Goal: Task Accomplishment & Management: Manage account settings

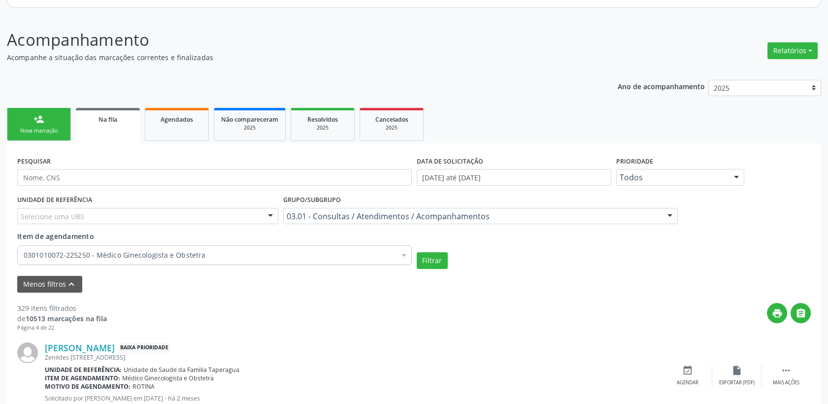
scroll to position [164, 0]
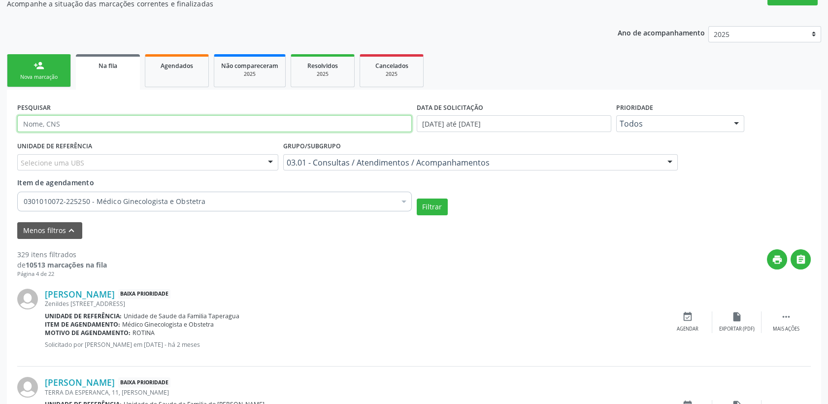
click at [84, 127] on input "text" at bounding box center [214, 123] width 395 height 17
drag, startPoint x: 60, startPoint y: 124, endPoint x: 0, endPoint y: 125, distance: 59.6
click at [0, 124] on html "Central de Marcação notifications Luane Cristina Correia de Jesus Diretor de re…" at bounding box center [414, 38] width 828 height 404
type input "rosangela"
click at [417, 199] on button "Filtrar" at bounding box center [432, 207] width 31 height 17
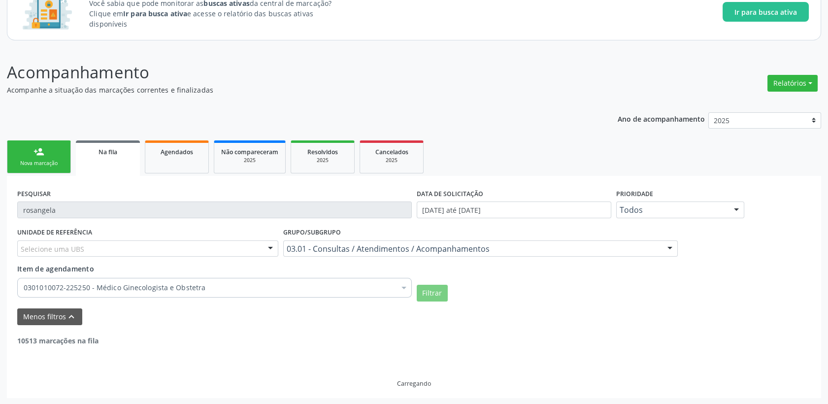
scroll to position [43, 0]
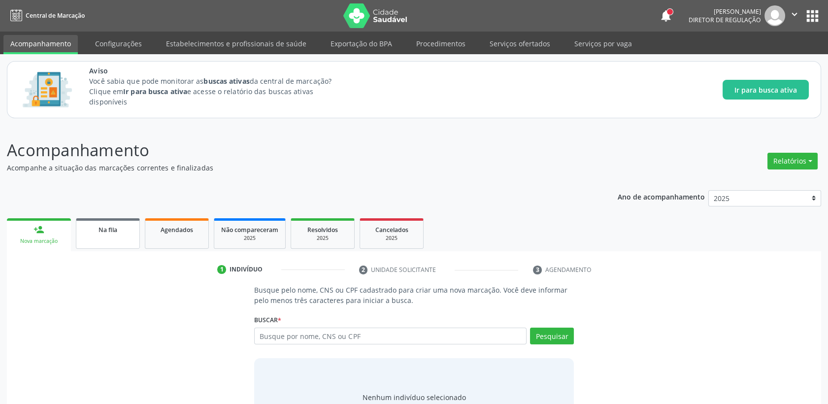
click at [117, 238] on link "Na fila" at bounding box center [108, 233] width 64 height 31
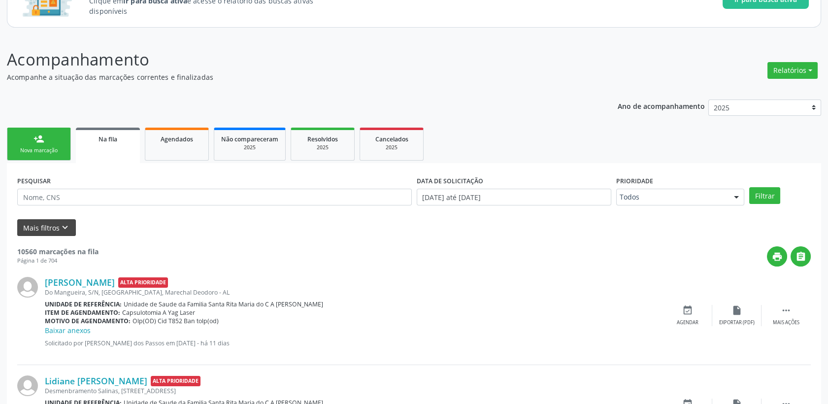
scroll to position [109, 0]
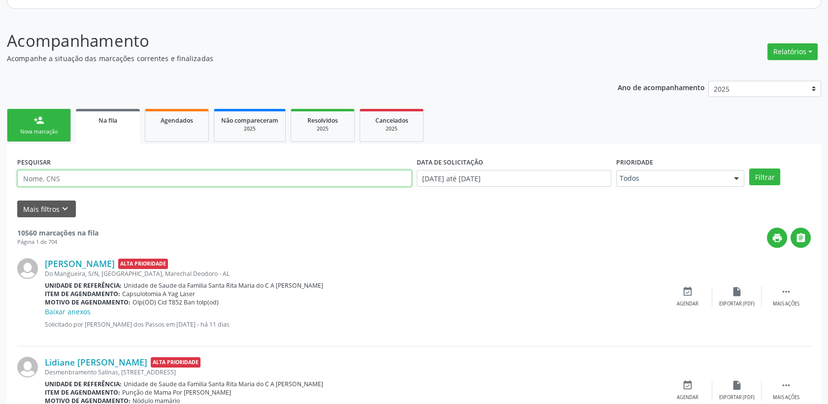
click at [53, 177] on input "text" at bounding box center [214, 178] width 395 height 17
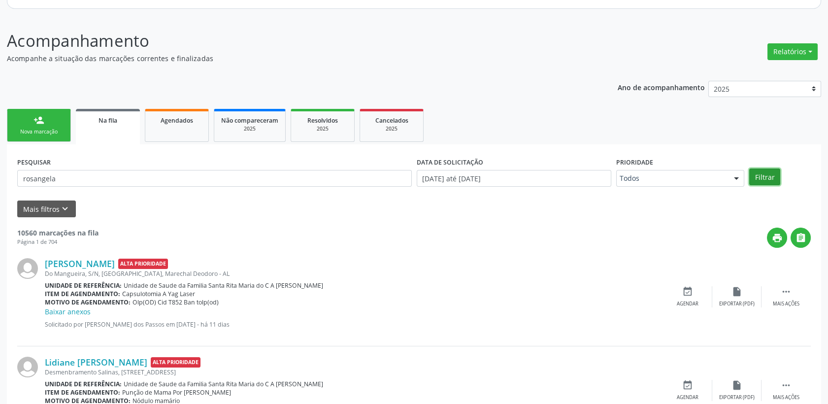
click at [756, 183] on button "Filtrar" at bounding box center [764, 176] width 31 height 17
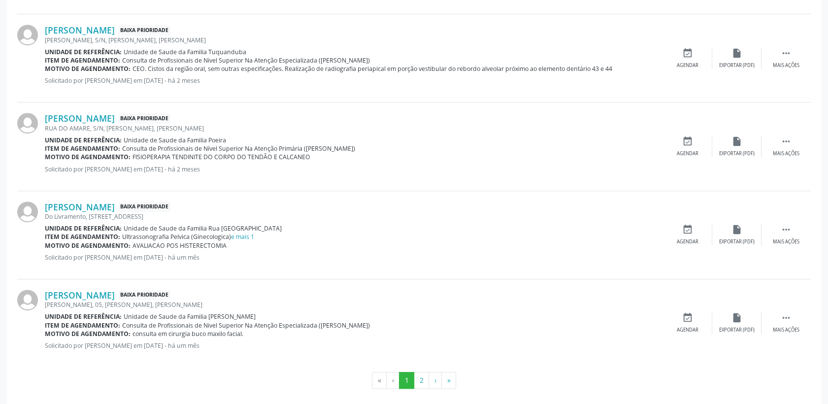
scroll to position [1337, 0]
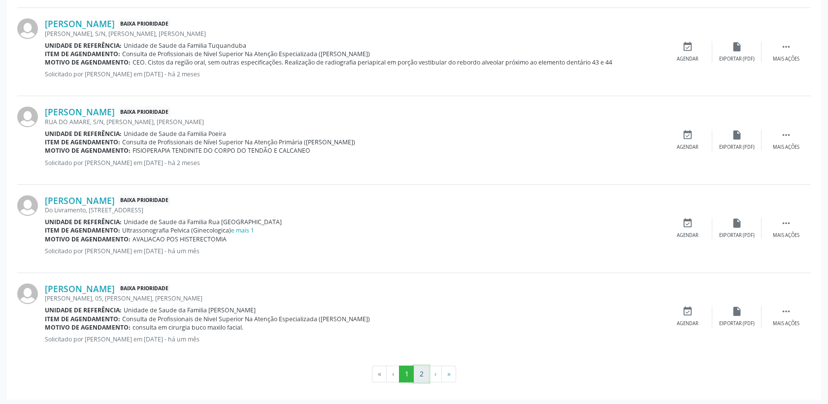
click at [420, 372] on button "2" at bounding box center [421, 373] width 15 height 17
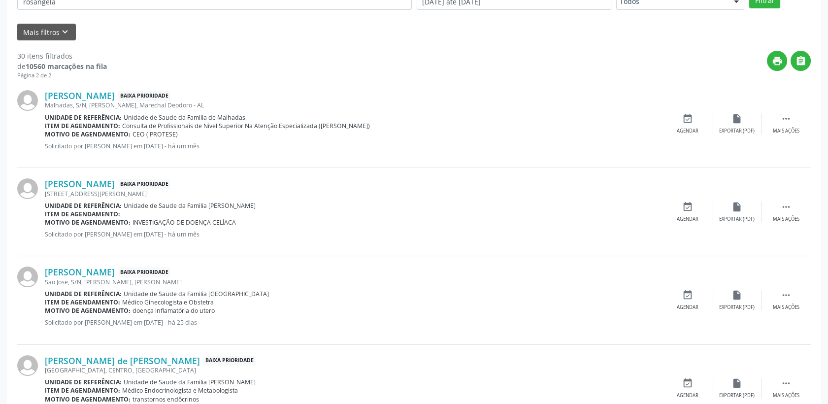
scroll to position [122, 0]
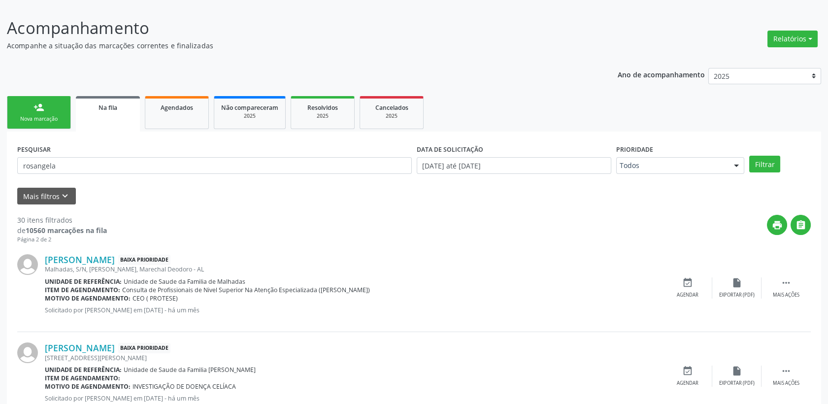
click at [118, 119] on link "Na fila" at bounding box center [108, 113] width 64 height 35
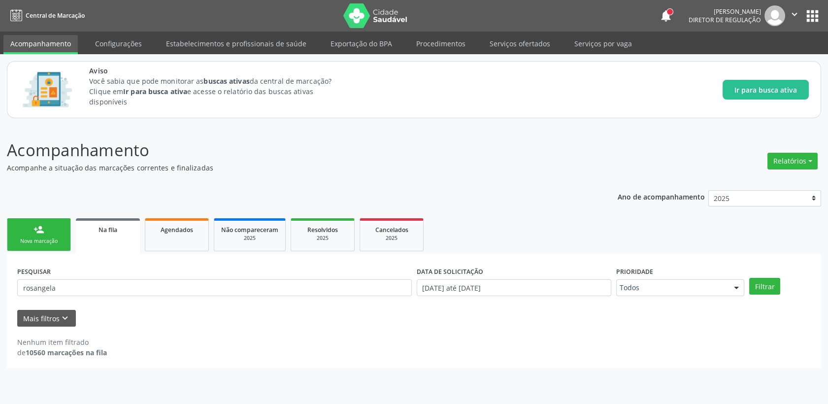
scroll to position [0, 0]
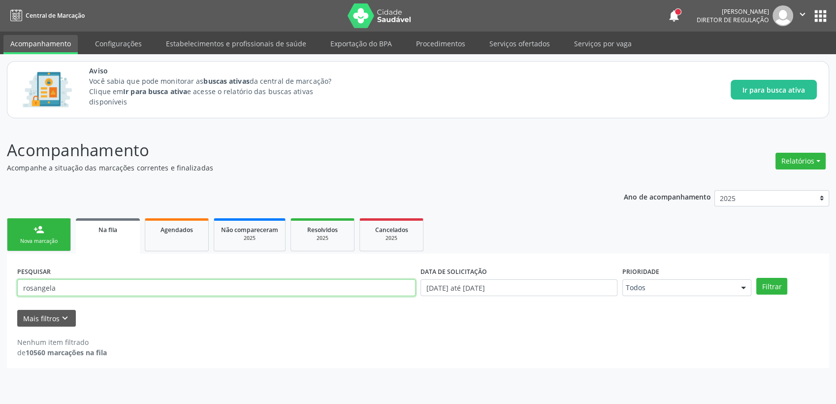
drag, startPoint x: 86, startPoint y: 281, endPoint x: -2, endPoint y: 294, distance: 89.5
click at [0, 294] on html "Central de Marcação notifications [PERSON_NAME] Diretor de regulação  Configur…" at bounding box center [418, 202] width 836 height 404
type input "[DEMOGRAPHIC_DATA]"
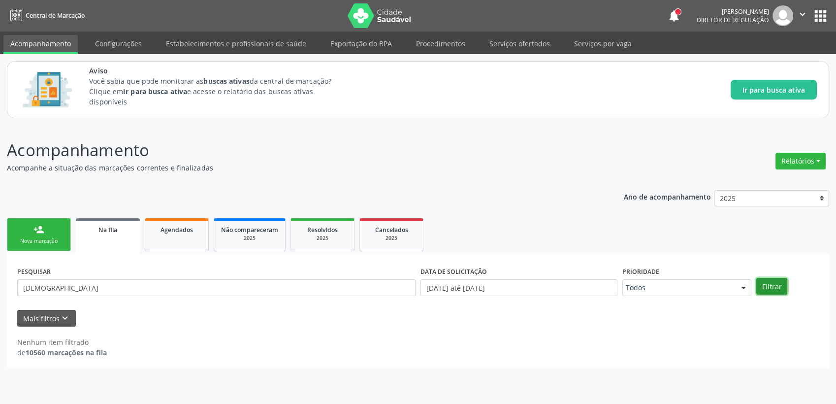
click at [781, 288] on button "Filtrar" at bounding box center [772, 286] width 31 height 17
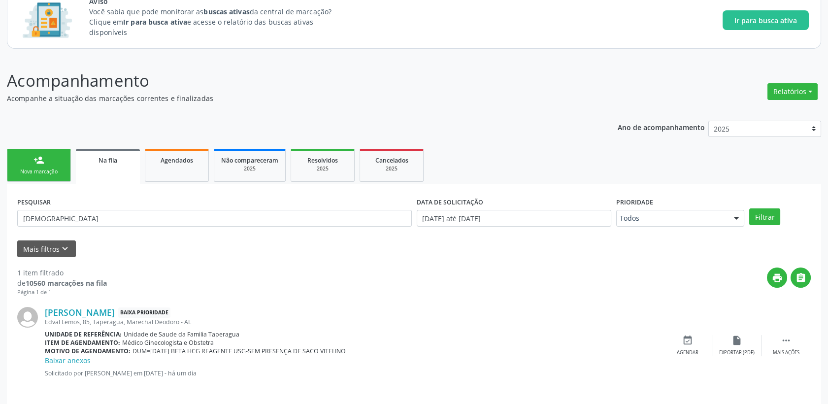
scroll to position [76, 0]
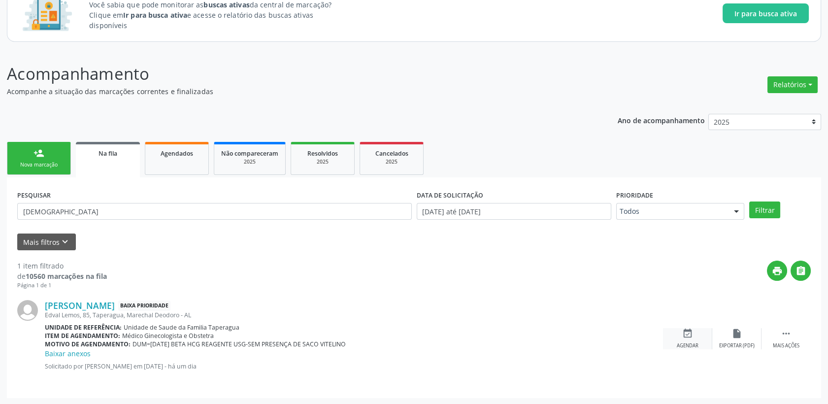
click at [687, 332] on icon "event_available" at bounding box center [687, 333] width 11 height 11
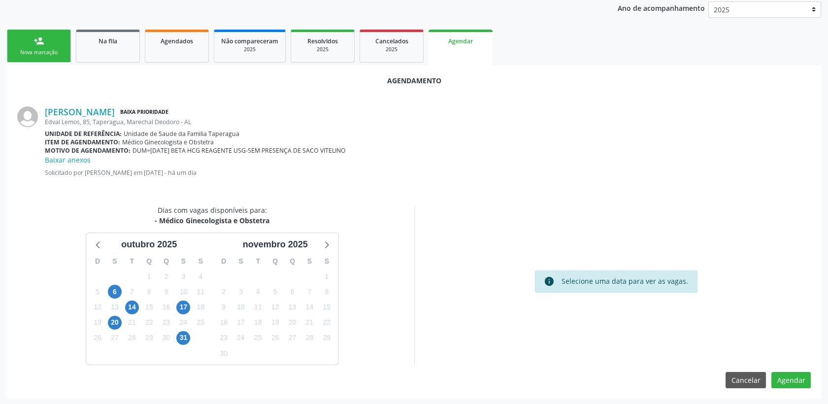
scroll to position [189, 0]
click at [132, 337] on span "28" at bounding box center [132, 338] width 14 height 14
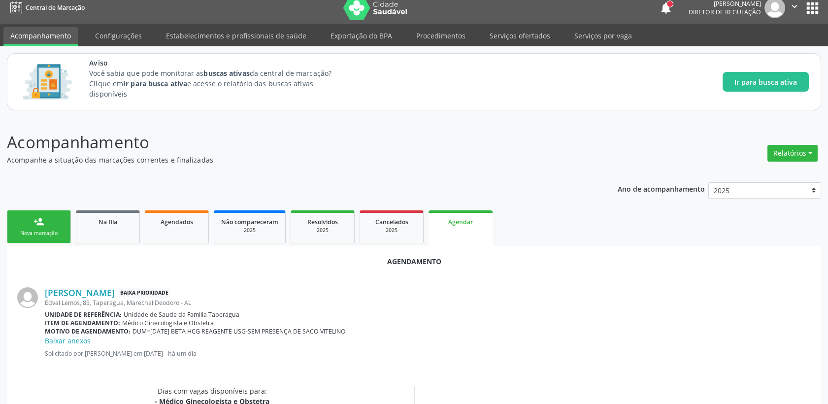
scroll to position [0, 0]
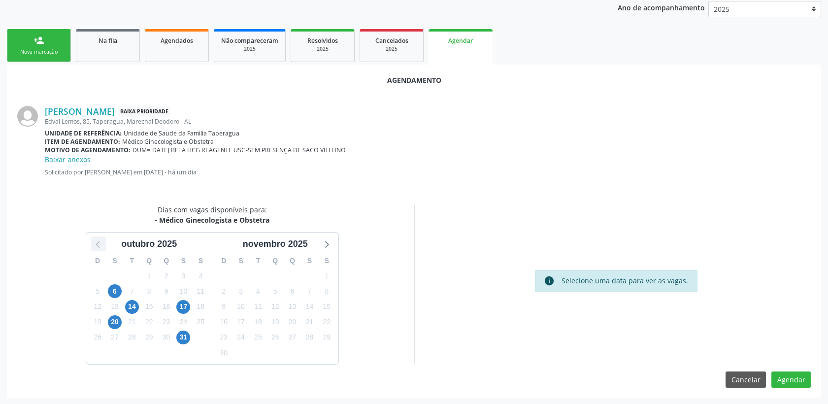
click at [98, 244] on icon at bounding box center [98, 244] width 4 height 7
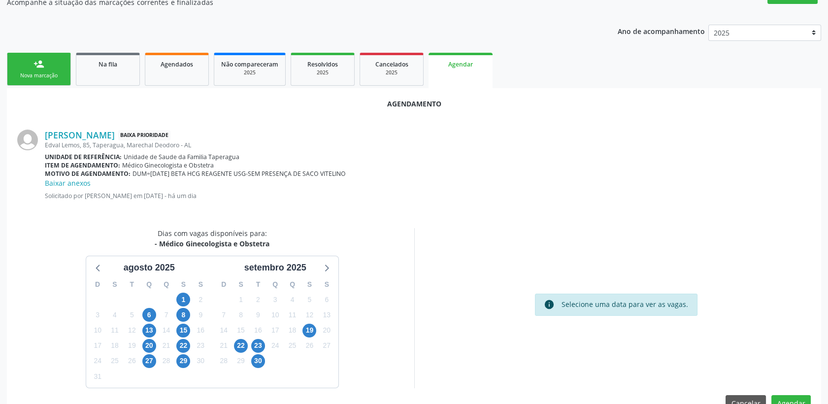
scroll to position [189, 0]
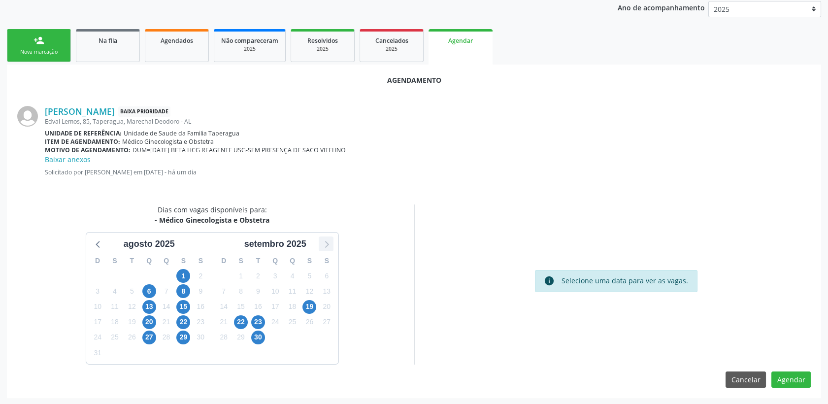
click at [326, 239] on icon at bounding box center [326, 243] width 13 height 13
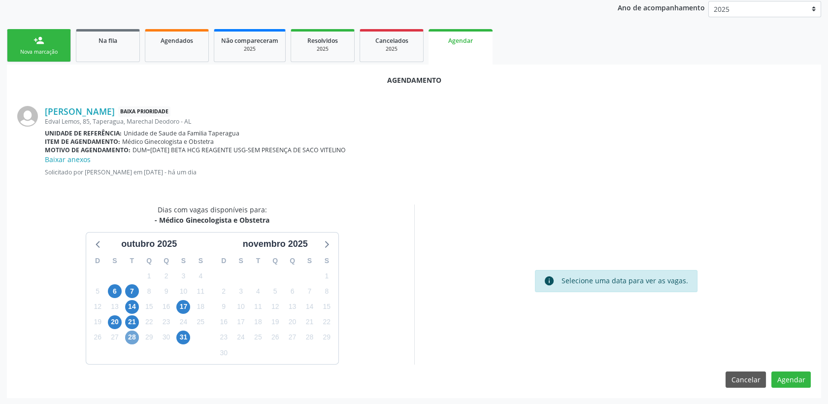
click at [136, 338] on span "28" at bounding box center [132, 338] width 14 height 14
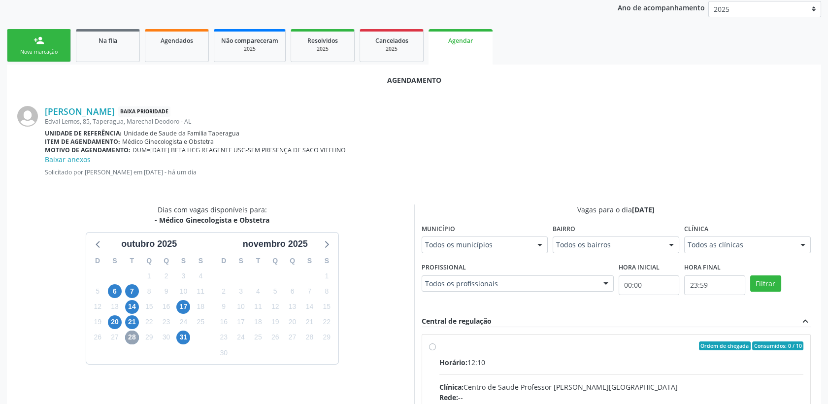
scroll to position [244, 0]
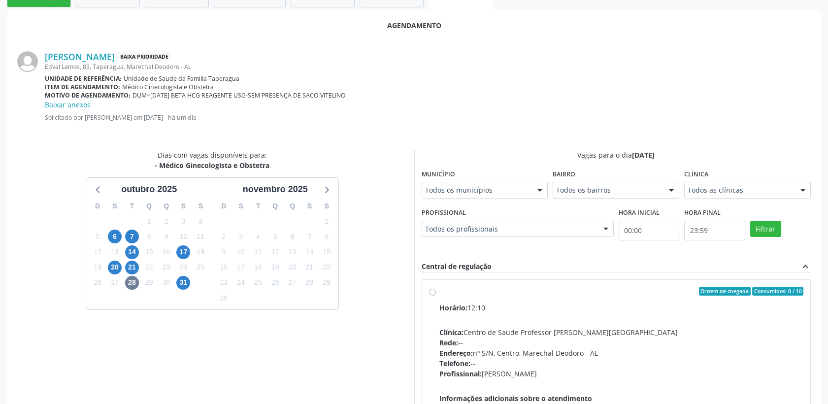
click at [498, 301] on label "Ordem de chegada Consumidos: 0 / 10 Horário: 12:10 Clínica: Centro de Saude Pro…" at bounding box center [621, 362] width 365 height 151
click at [436, 296] on input "Ordem de chegada Consumidos: 0 / 10 Horário: 12:10 Clínica: Centro de Saude Pro…" at bounding box center [432, 291] width 7 height 9
radio input "true"
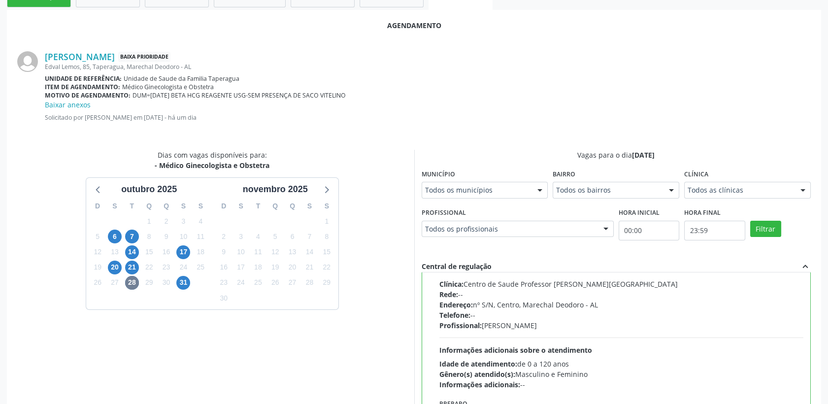
scroll to position [349, 0]
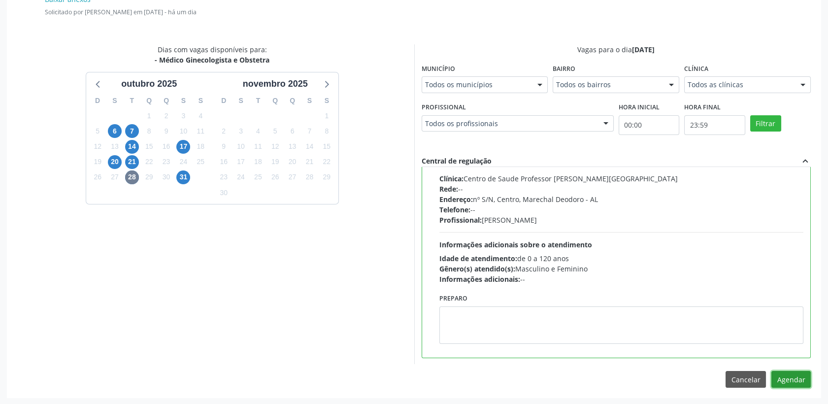
click at [794, 377] on button "Agendar" at bounding box center [790, 379] width 39 height 17
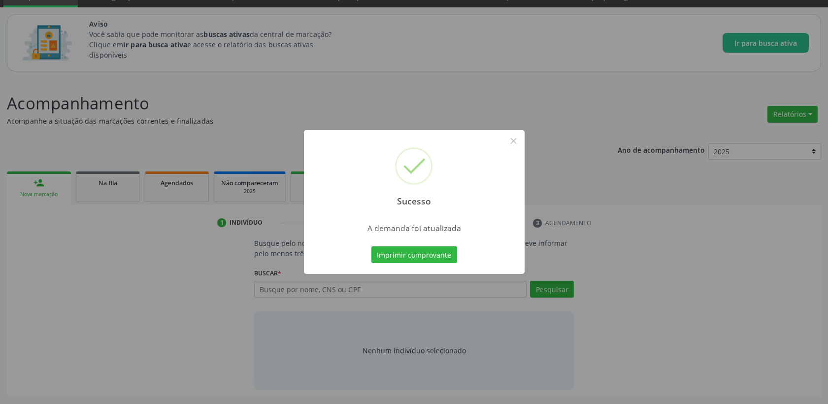
scroll to position [46, 0]
click at [520, 143] on button "×" at bounding box center [513, 141] width 17 height 17
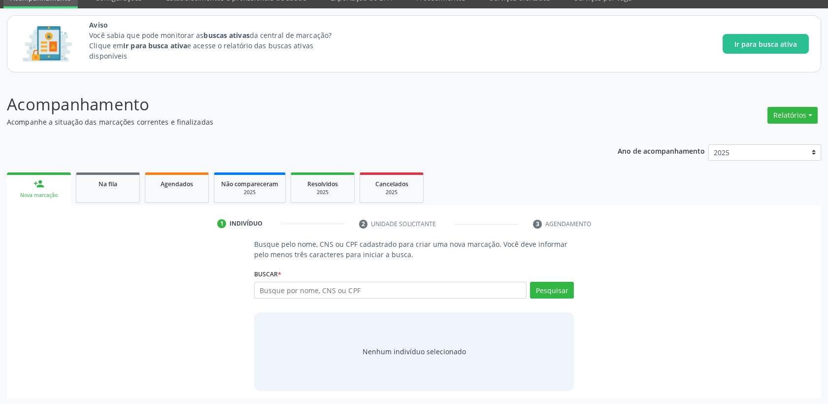
drag, startPoint x: 115, startPoint y: 187, endPoint x: 103, endPoint y: 203, distance: 19.7
click at [115, 187] on div "Na fila" at bounding box center [107, 183] width 49 height 10
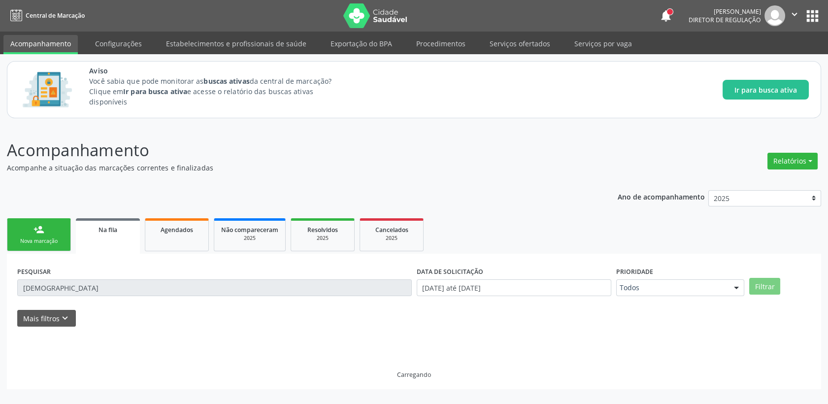
scroll to position [0, 0]
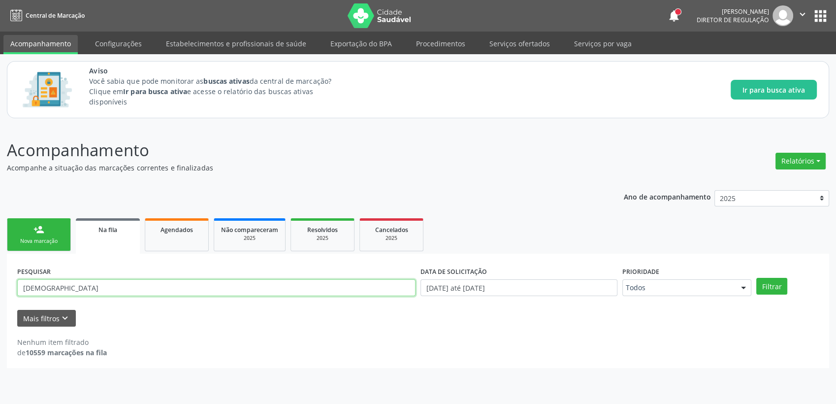
drag, startPoint x: 86, startPoint y: 288, endPoint x: 0, endPoint y: 284, distance: 86.3
click at [0, 290] on html "Central de Marcação notifications [PERSON_NAME] Diretor de regulação  Configur…" at bounding box center [418, 202] width 836 height 404
type input "705603437782010"
click at [757, 278] on button "Filtrar" at bounding box center [772, 286] width 31 height 17
drag, startPoint x: 95, startPoint y: 286, endPoint x: 0, endPoint y: 282, distance: 95.1
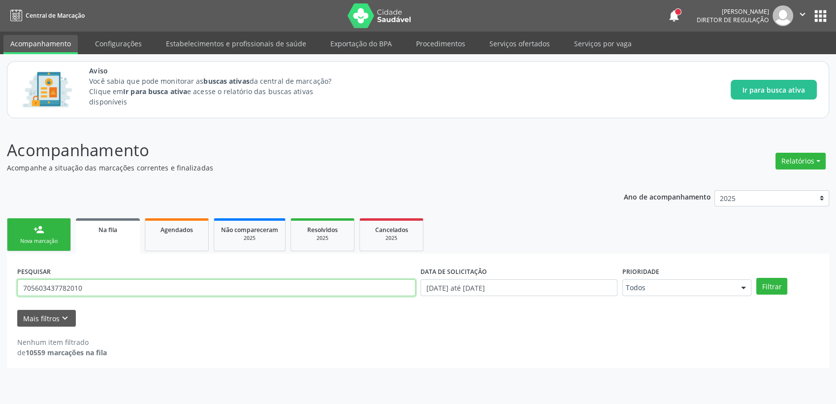
click at [0, 290] on html "Central de Marcação notifications [PERSON_NAME] Diretor de regulação  Configur…" at bounding box center [418, 202] width 836 height 404
click at [757, 278] on button "Filtrar" at bounding box center [772, 286] width 31 height 17
drag, startPoint x: 107, startPoint y: 287, endPoint x: -2, endPoint y: 288, distance: 109.4
click at [0, 288] on html "Central de Marcação notifications [PERSON_NAME] Diretor de regulação  Configur…" at bounding box center [418, 202] width 836 height 404
click at [757, 278] on button "Filtrar" at bounding box center [772, 286] width 31 height 17
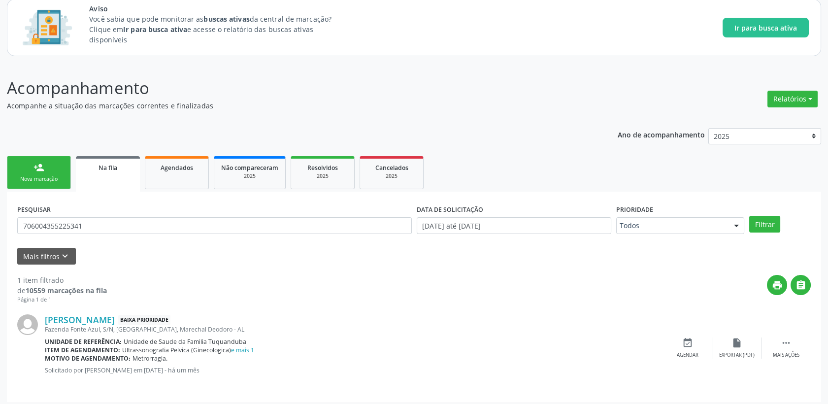
scroll to position [66, 0]
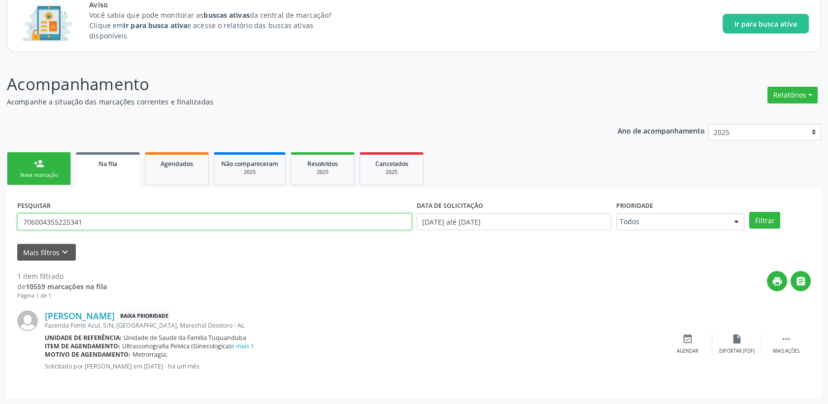
drag, startPoint x: 81, startPoint y: 222, endPoint x: -2, endPoint y: 218, distance: 83.3
click at [0, 218] on html "Central de Marcação notifications [PERSON_NAME] Diretor de regulação  Configur…" at bounding box center [414, 136] width 828 height 404
click at [749, 212] on button "Filtrar" at bounding box center [764, 220] width 31 height 17
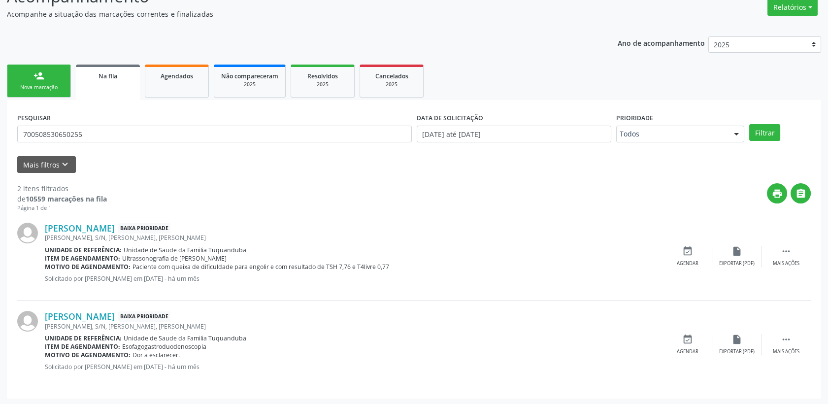
scroll to position [154, 0]
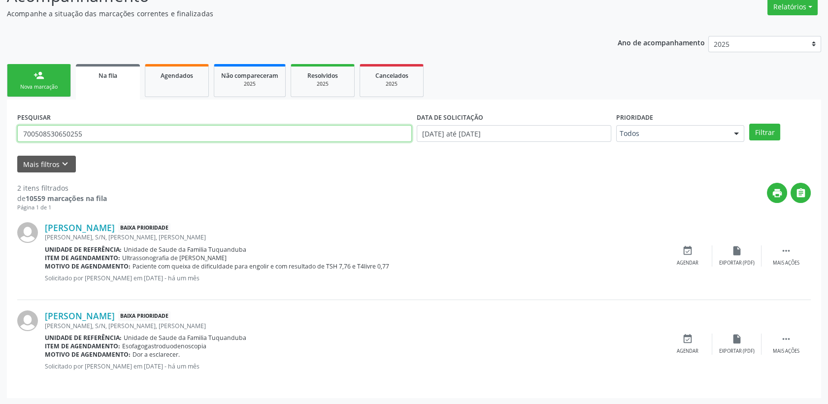
drag, startPoint x: 103, startPoint y: 135, endPoint x: 0, endPoint y: 128, distance: 103.7
click at [41, 127] on input "700508530650255" at bounding box center [214, 133] width 395 height 17
type input "7"
type input "708704108864992"
click at [749, 124] on button "Filtrar" at bounding box center [764, 132] width 31 height 17
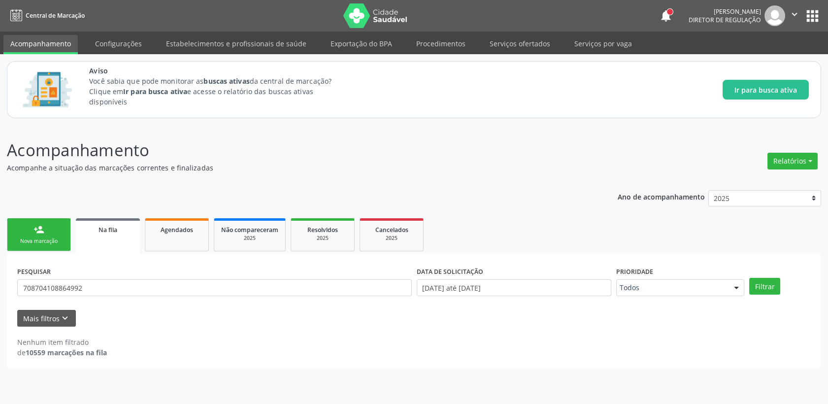
scroll to position [0, 0]
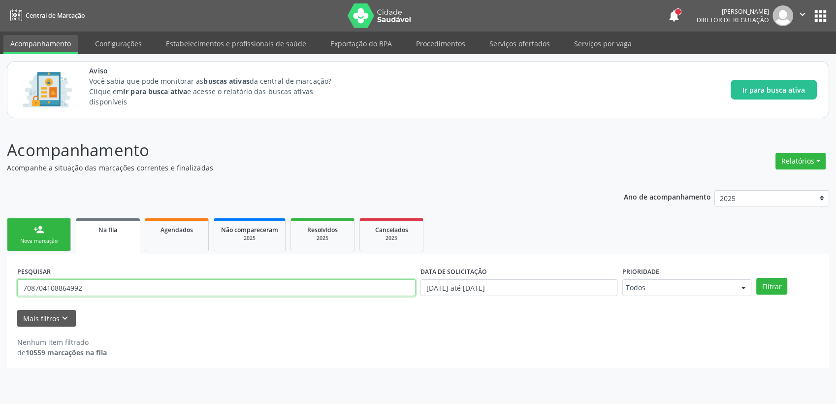
drag, startPoint x: 107, startPoint y: 280, endPoint x: 2, endPoint y: 281, distance: 104.9
click at [0, 282] on html "Central de Marcação notifications [PERSON_NAME] Diretor de regulação  Configur…" at bounding box center [418, 202] width 836 height 404
type input "706300736972774"
click at [757, 278] on button "Filtrar" at bounding box center [772, 286] width 31 height 17
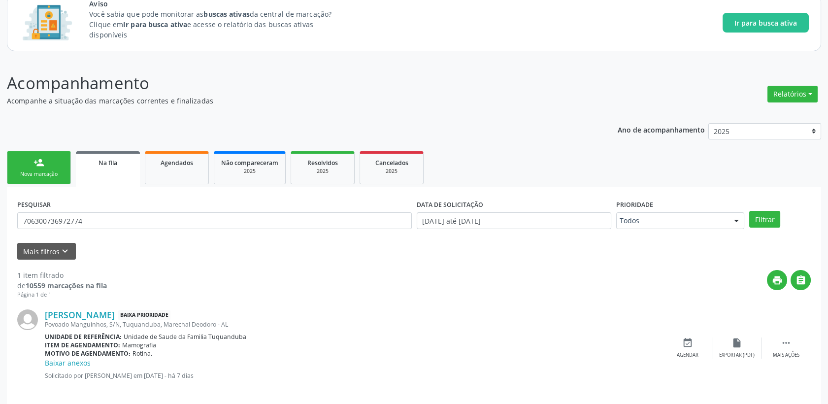
scroll to position [76, 0]
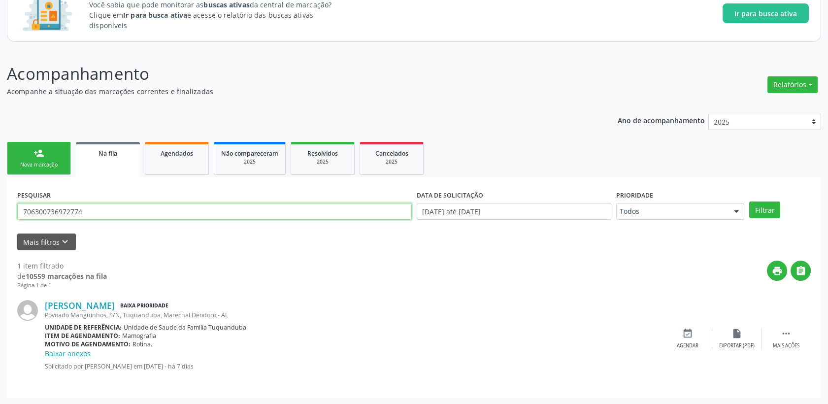
drag, startPoint x: 97, startPoint y: 214, endPoint x: 2, endPoint y: 206, distance: 94.5
click at [2, 206] on div "Acompanhamento Acompanhe a situação das marcações correntes e finalizadas Relat…" at bounding box center [414, 227] width 828 height 356
type input "700001758071308"
click at [749, 201] on button "Filtrar" at bounding box center [764, 209] width 31 height 17
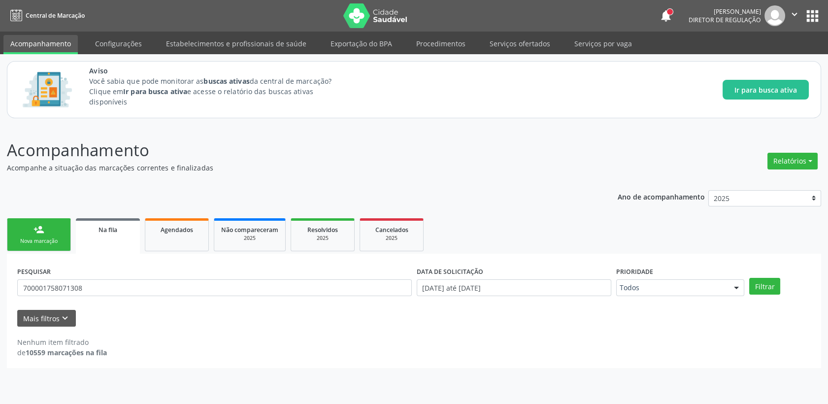
scroll to position [0, 0]
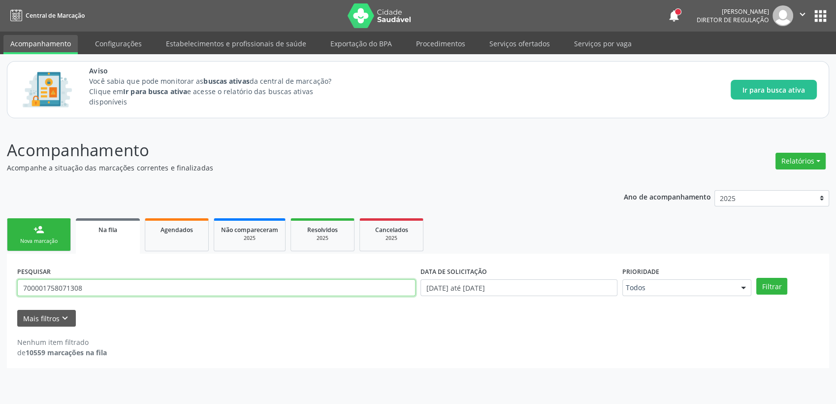
drag, startPoint x: 112, startPoint y: 288, endPoint x: 0, endPoint y: 303, distance: 113.3
click at [0, 297] on html "Central de Marcação notifications [PERSON_NAME] Diretor de regulação  Configur…" at bounding box center [418, 202] width 836 height 404
type input "701806287243673"
click at [757, 278] on button "Filtrar" at bounding box center [772, 286] width 31 height 17
drag, startPoint x: 99, startPoint y: 286, endPoint x: -2, endPoint y: 286, distance: 101.0
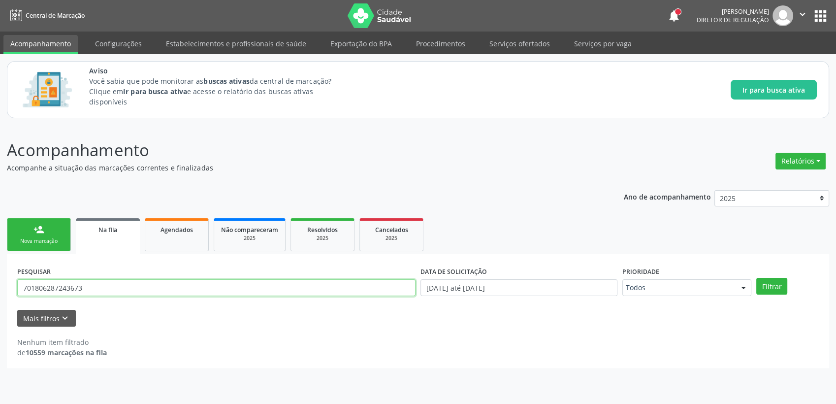
click at [0, 286] on html "Central de Marcação notifications [PERSON_NAME] Diretor de regulação  Configur…" at bounding box center [418, 202] width 836 height 404
type input "708605510440389"
click at [757, 278] on button "Filtrar" at bounding box center [772, 286] width 31 height 17
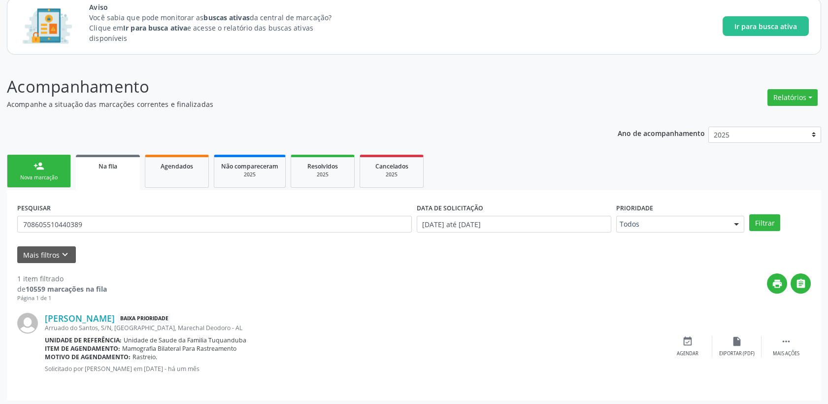
scroll to position [66, 0]
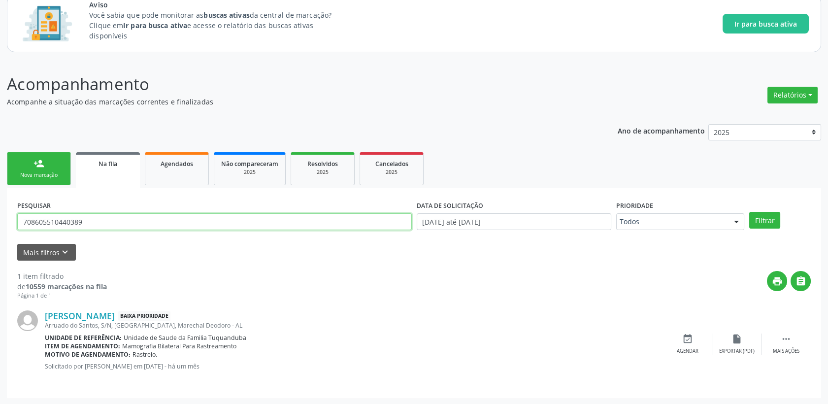
drag, startPoint x: 91, startPoint y: 221, endPoint x: 0, endPoint y: 218, distance: 90.7
click at [0, 220] on div "Acompanhamento Acompanhe a situação das marcações correntes e finalizadas Relat…" at bounding box center [414, 232] width 828 height 346
click at [749, 212] on button "Filtrar" at bounding box center [764, 220] width 31 height 17
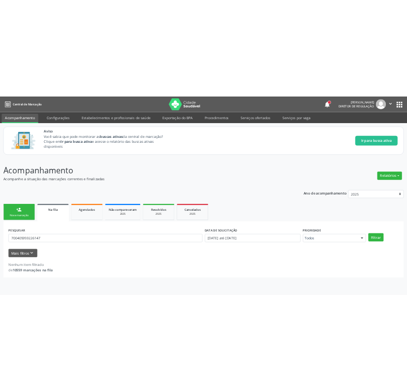
scroll to position [0, 0]
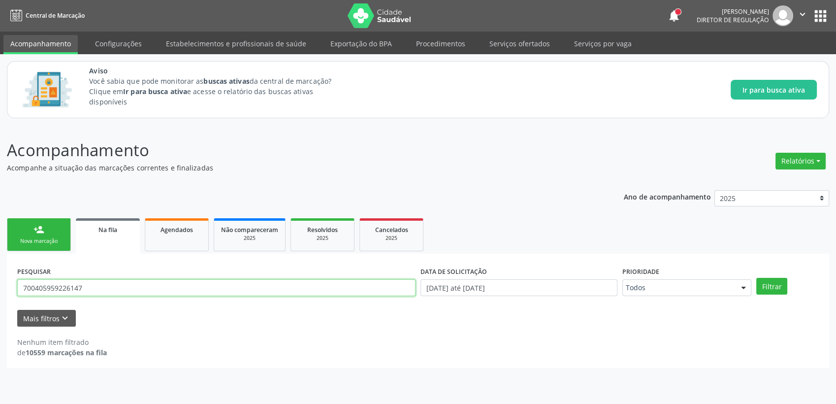
drag, startPoint x: 101, startPoint y: 285, endPoint x: 0, endPoint y: 286, distance: 101.5
click at [0, 286] on html "Central de Marcação notifications [PERSON_NAME] Diretor de regulação  Configur…" at bounding box center [418, 202] width 836 height 404
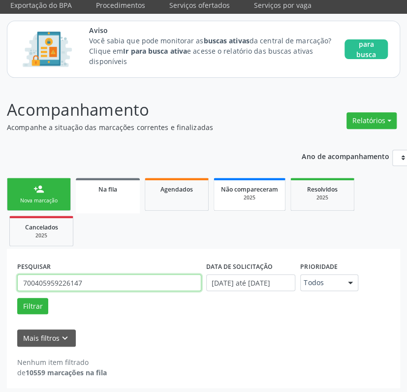
scroll to position [63, 0]
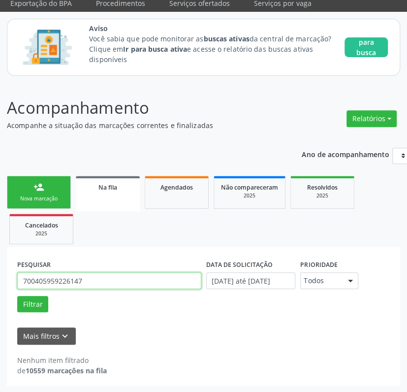
paste input "4501667952520"
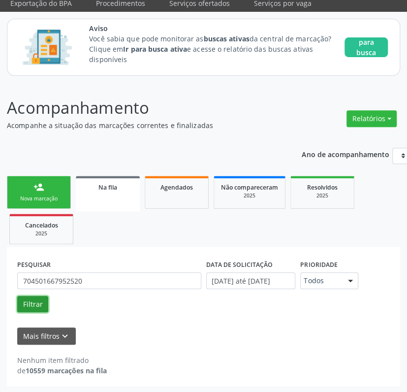
click at [37, 297] on button "Filtrar" at bounding box center [32, 304] width 31 height 17
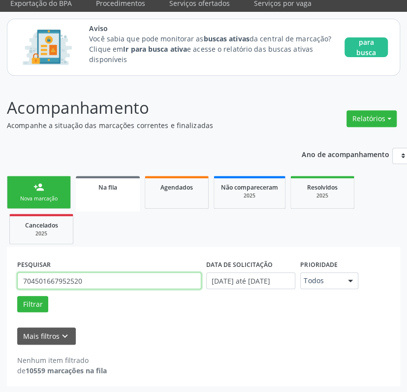
drag, startPoint x: 96, startPoint y: 280, endPoint x: -3, endPoint y: 278, distance: 98.5
click at [0, 278] on html "Central de Marcação notifications [PERSON_NAME] Diretor de regulação  Configur…" at bounding box center [203, 133] width 407 height 392
paste input "8407208074565"
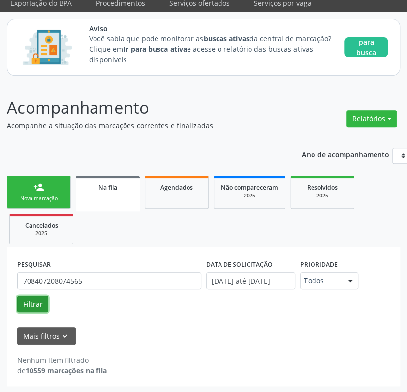
click at [34, 303] on button "Filtrar" at bounding box center [32, 304] width 31 height 17
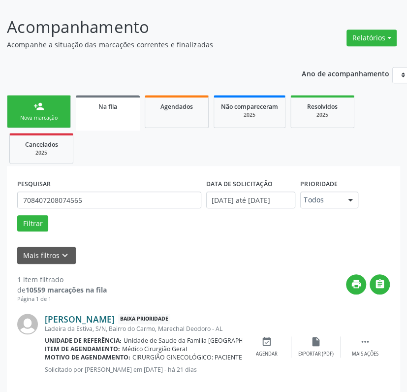
scroll to position [159, 0]
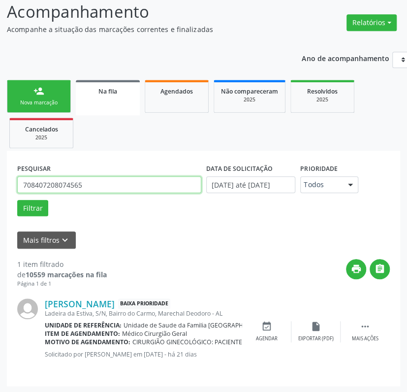
drag, startPoint x: 115, startPoint y: 186, endPoint x: -3, endPoint y: 185, distance: 118.2
click at [0, 185] on html "Central de Marcação notifications [PERSON_NAME] Diretor de regulação  Configur…" at bounding box center [203, 37] width 407 height 392
paste input "0104908756914"
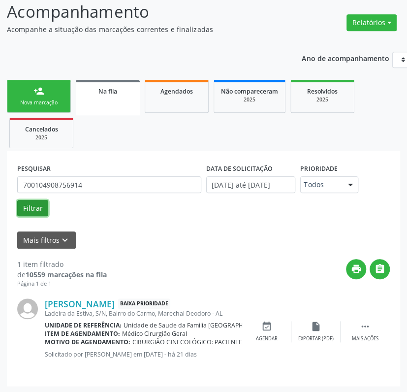
click at [35, 212] on button "Filtrar" at bounding box center [32, 208] width 31 height 17
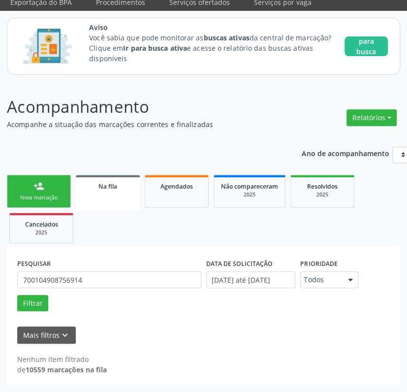
scroll to position [63, 0]
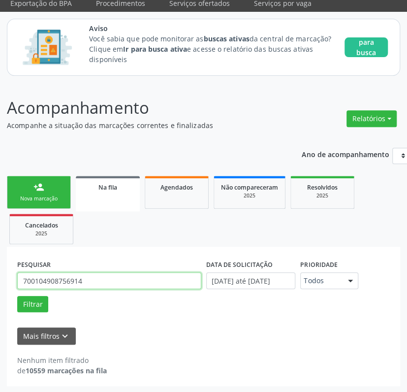
drag, startPoint x: 95, startPoint y: 273, endPoint x: -3, endPoint y: 279, distance: 97.7
click at [0, 279] on html "Central de Marcação notifications [PERSON_NAME] Diretor de regulação  Configur…" at bounding box center [203, 133] width 407 height 392
paste input "8003366011327"
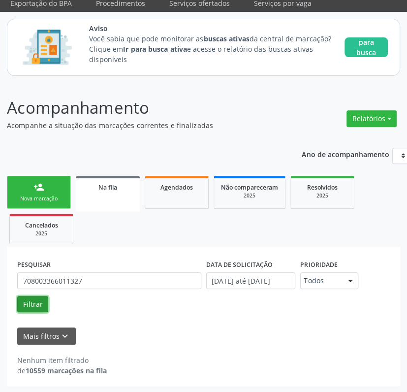
click at [29, 302] on button "Filtrar" at bounding box center [32, 304] width 31 height 17
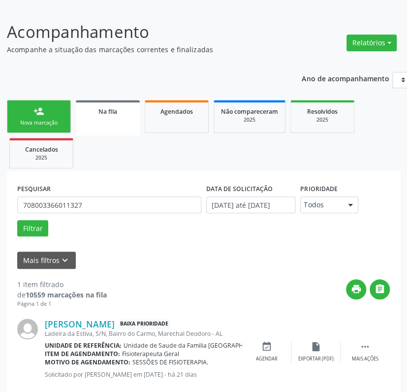
scroll to position [159, 0]
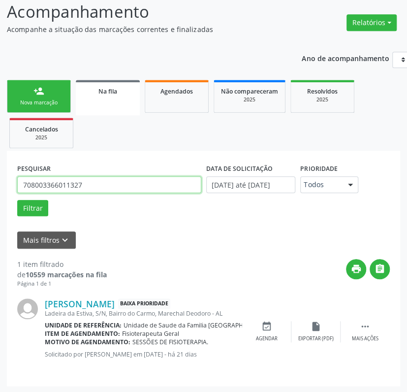
drag, startPoint x: 108, startPoint y: 181, endPoint x: -3, endPoint y: 195, distance: 111.7
click at [0, 195] on html "Central de Marcação notifications [PERSON_NAME] Diretor de regulação  Configur…" at bounding box center [203, 37] width 407 height 392
paste input "4702774366330"
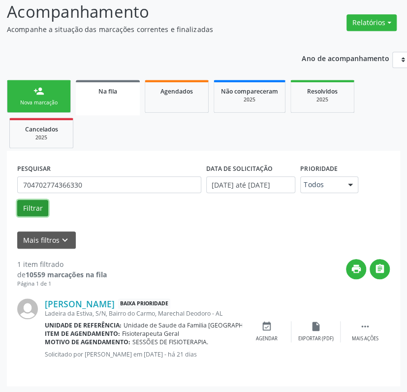
click at [40, 205] on button "Filtrar" at bounding box center [32, 208] width 31 height 17
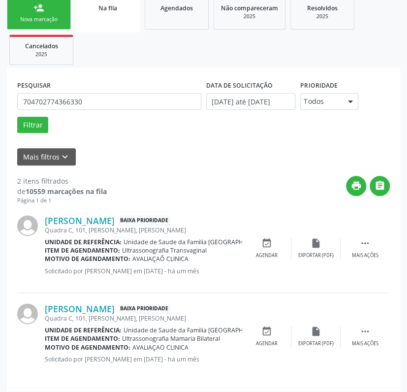
scroll to position [248, 0]
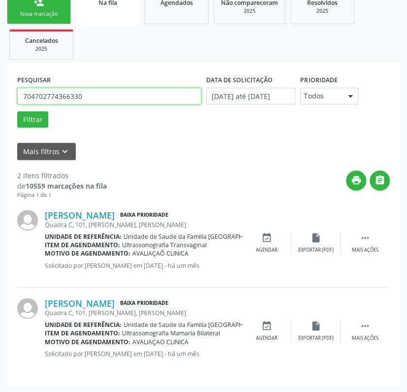
drag, startPoint x: 83, startPoint y: 97, endPoint x: 4, endPoint y: 103, distance: 78.6
click at [17, 101] on input "704702774366330" at bounding box center [109, 96] width 184 height 17
paste input "09046672433"
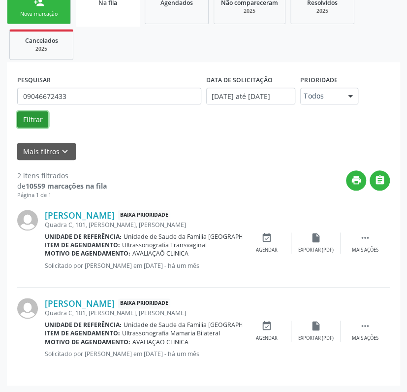
click at [33, 115] on button "Filtrar" at bounding box center [32, 119] width 31 height 17
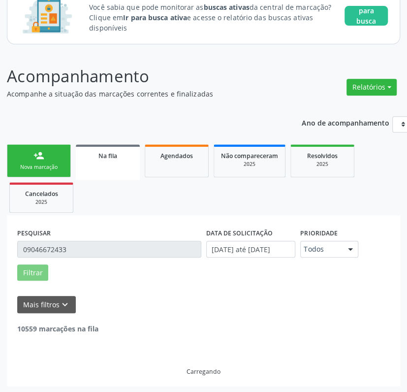
scroll to position [159, 0]
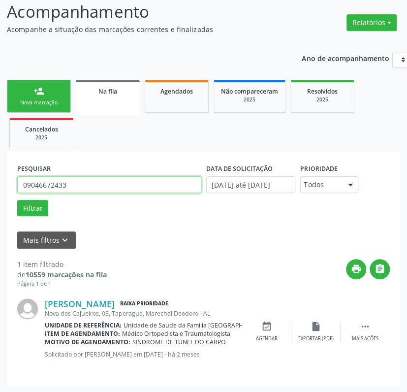
drag, startPoint x: 72, startPoint y: 186, endPoint x: -3, endPoint y: 186, distance: 74.9
click at [0, 186] on html "Central de Marcação notifications [PERSON_NAME] Diretor de regulação  Configur…" at bounding box center [203, 37] width 407 height 392
paste input "6625933945"
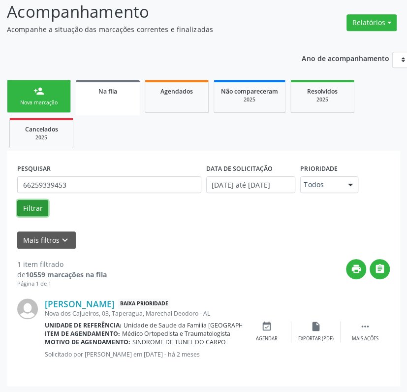
click at [40, 205] on button "Filtrar" at bounding box center [32, 208] width 31 height 17
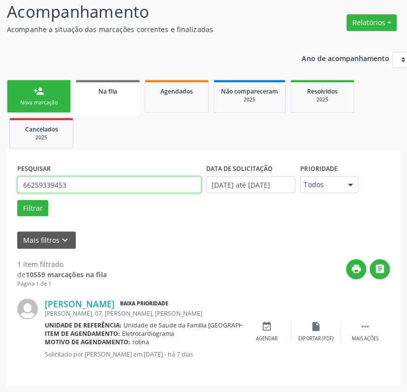
drag, startPoint x: 80, startPoint y: 184, endPoint x: 15, endPoint y: 181, distance: 64.6
click at [23, 182] on input "66259339453" at bounding box center [109, 184] width 184 height 17
paste input "06771082490"
type input "06771082490"
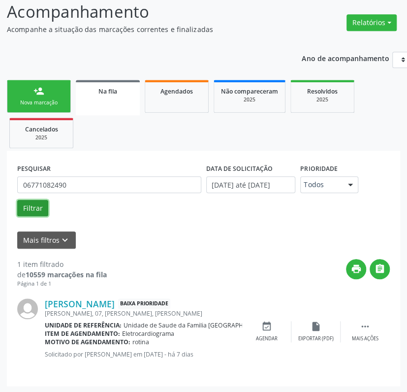
click at [43, 205] on button "Filtrar" at bounding box center [32, 208] width 31 height 17
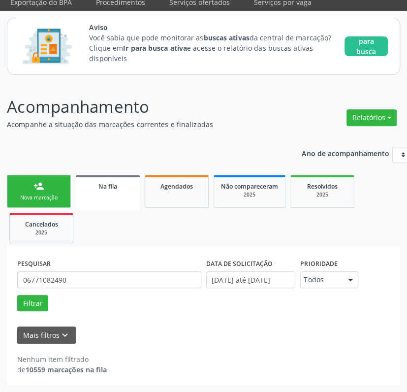
scroll to position [63, 0]
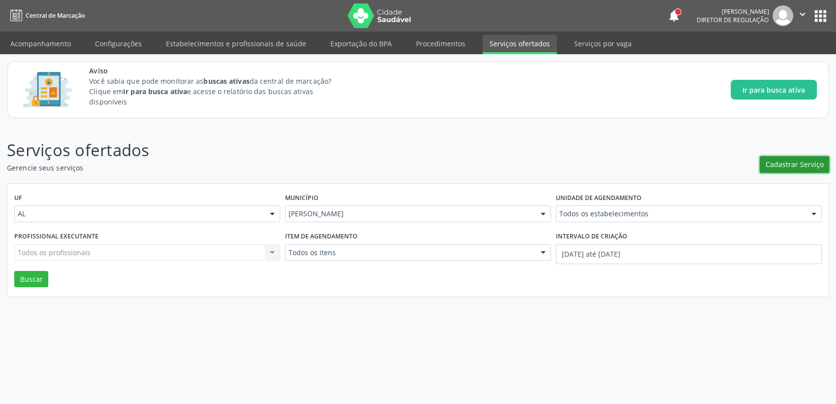
click at [797, 167] on span "Cadastrar Serviço" at bounding box center [795, 164] width 58 height 10
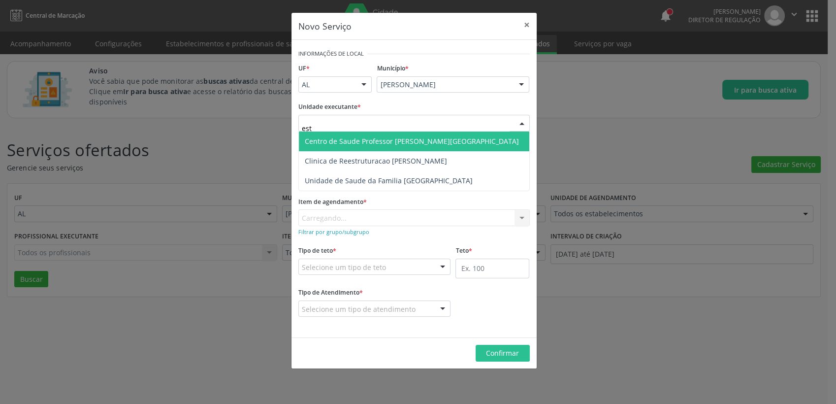
type input "esta"
click at [373, 134] on span "Centro de Saude Professor [PERSON_NAME][GEOGRAPHIC_DATA]" at bounding box center [414, 142] width 231 height 20
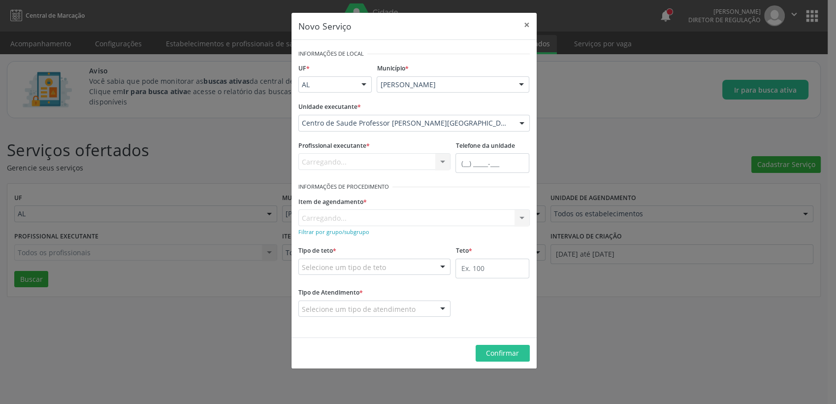
click at [407, 161] on div "Carregando... Nenhum resultado encontrado para: " " Não há nenhuma opção para s…" at bounding box center [374, 161] width 153 height 17
click at [407, 161] on div at bounding box center [374, 161] width 153 height 17
type input "sandr"
click at [407, 175] on span "Médico Ginecologista e Obstetra - Sandra Helena Rios de Araujo" at bounding box center [389, 179] width 169 height 9
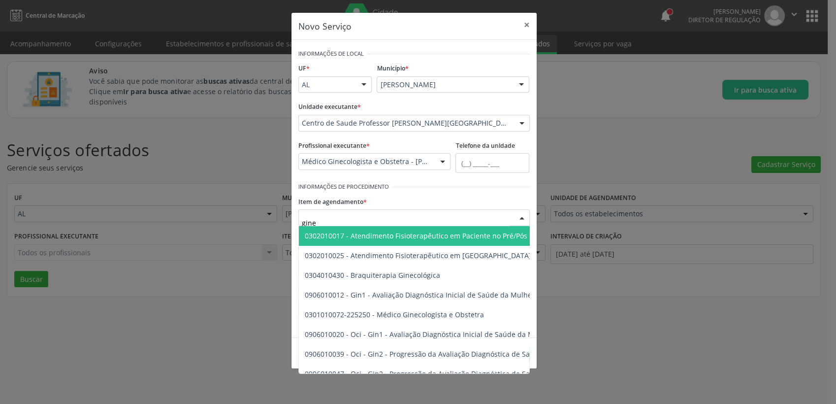
type input "ginec"
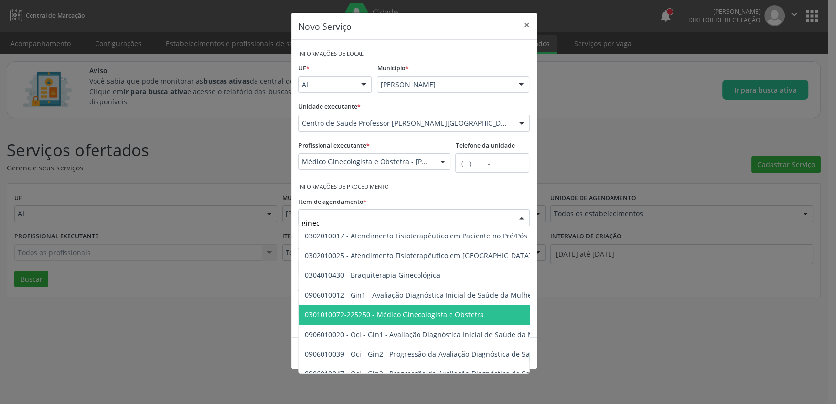
click at [401, 309] on span "0301010072-225250 - Médico Ginecologista e Obstetra" at bounding box center [578, 315] width 558 height 20
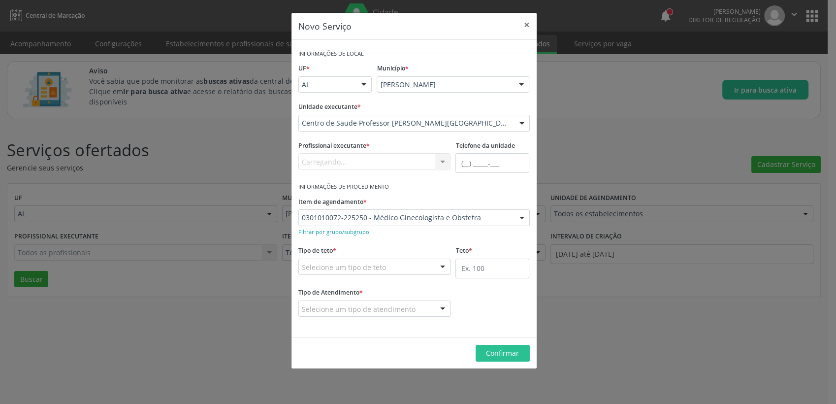
click at [414, 265] on div "Selecione um tipo de teto" at bounding box center [374, 267] width 153 height 17
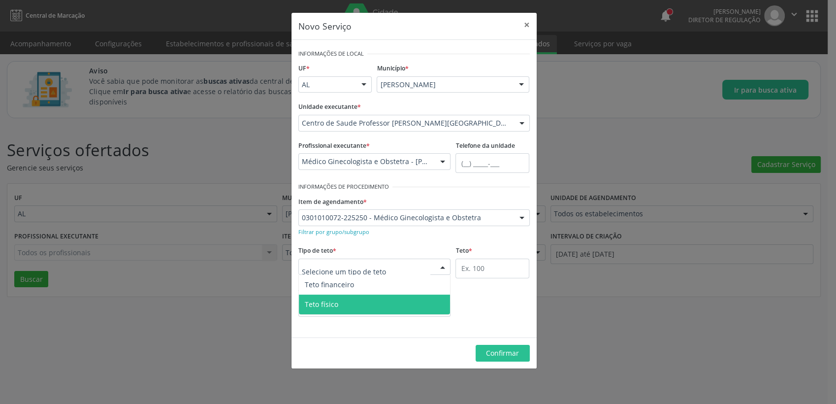
click at [365, 306] on span "Teto físico" at bounding box center [375, 305] width 152 height 20
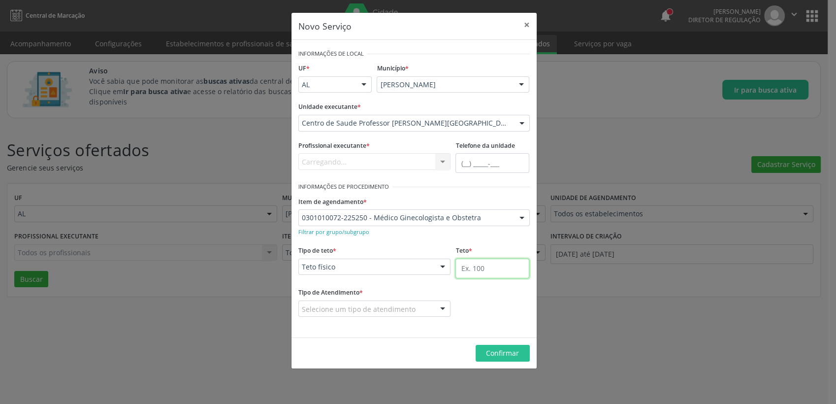
click at [500, 269] on input "text" at bounding box center [493, 269] width 74 height 20
type input "100"
click at [413, 307] on div "Selecione um tipo de atendimento" at bounding box center [374, 308] width 153 height 17
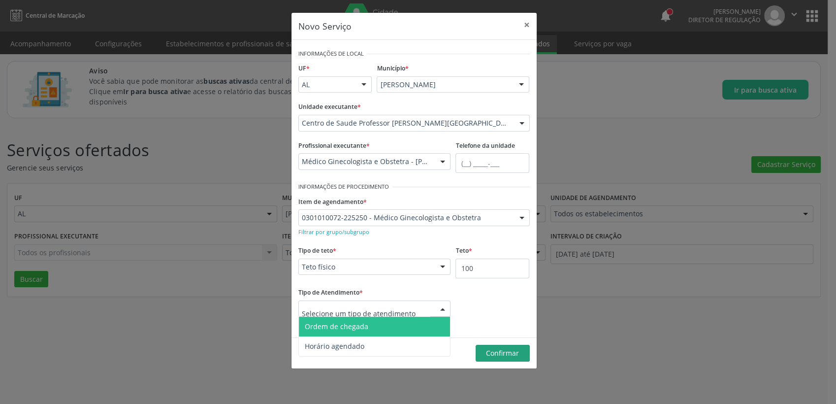
click at [351, 329] on span "Ordem de chegada" at bounding box center [337, 326] width 64 height 9
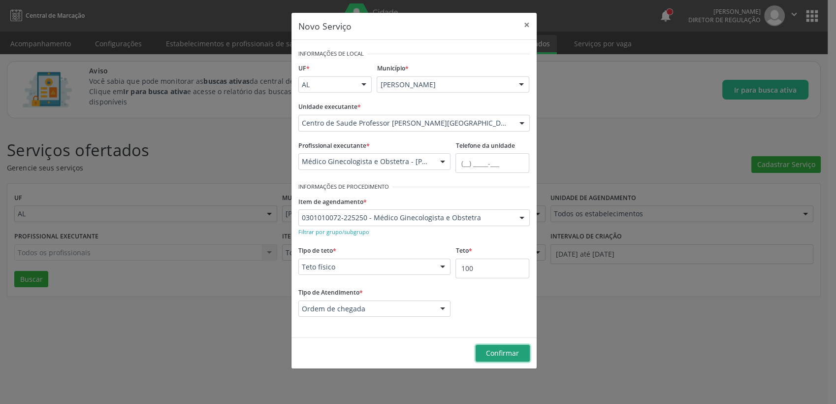
click at [502, 349] on span "Confirmar" at bounding box center [502, 352] width 33 height 9
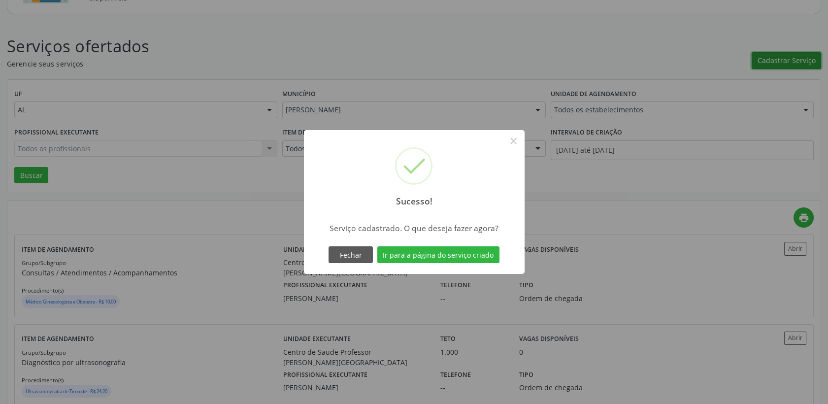
scroll to position [109, 0]
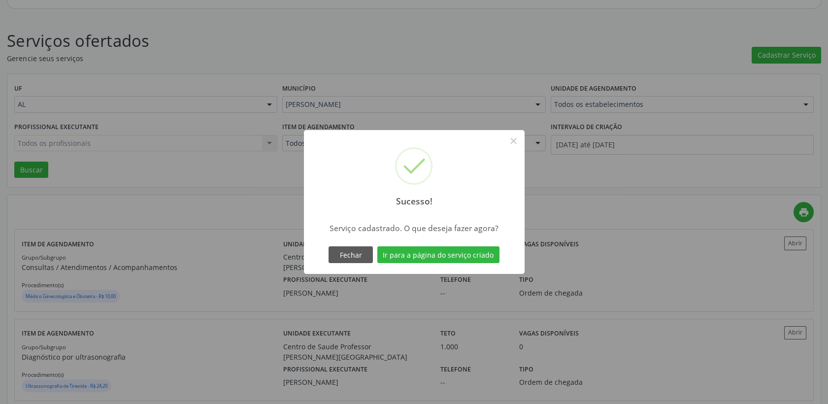
click at [630, 294] on div "Sucesso! × Serviço cadastrado. O que deseja fazer agora? Fechar Ir para a págin…" at bounding box center [414, 202] width 828 height 404
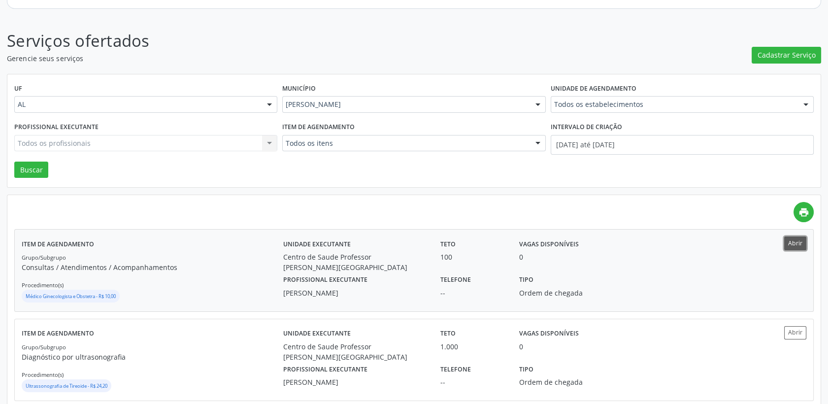
click at [789, 243] on button "Abrir" at bounding box center [795, 242] width 22 height 13
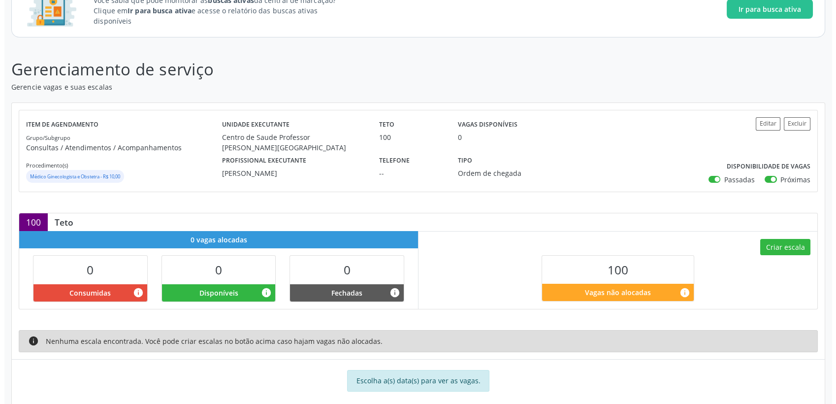
scroll to position [95, 0]
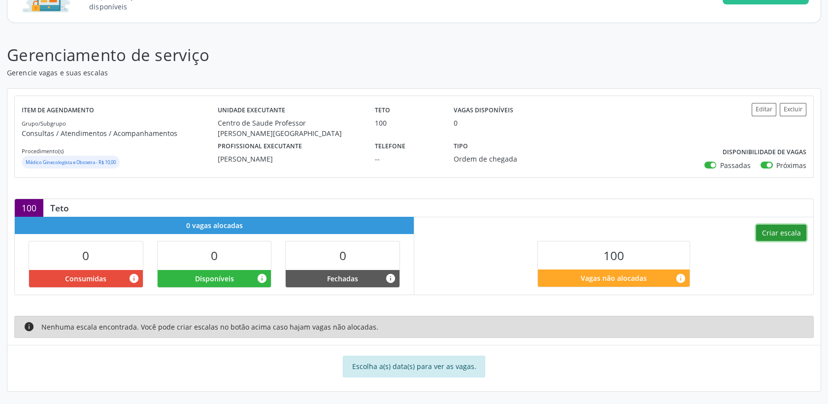
click at [788, 230] on button "Criar escala" at bounding box center [781, 233] width 50 height 17
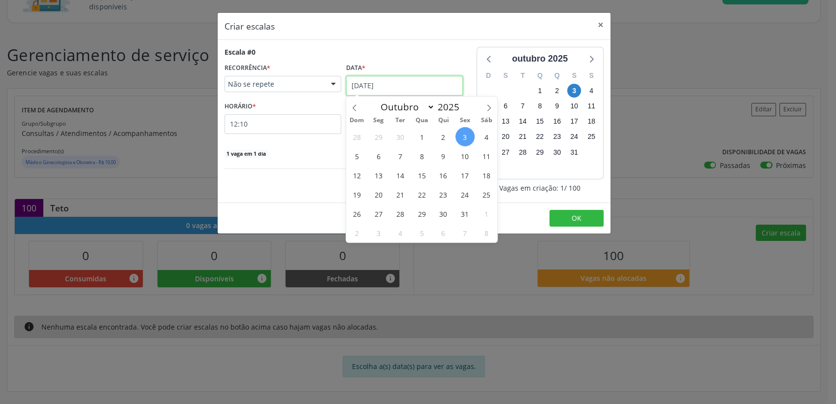
click at [390, 79] on input "03/10/2025" at bounding box center [404, 86] width 117 height 20
click at [403, 153] on span "7" at bounding box center [400, 155] width 19 height 19
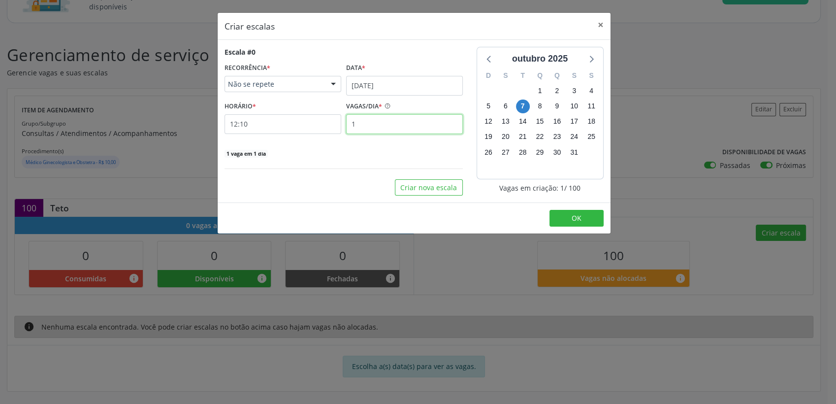
click at [386, 127] on input "1" at bounding box center [404, 124] width 117 height 20
type input "10"
click at [405, 184] on button "Criar nova escala" at bounding box center [429, 187] width 68 height 17
select select "9"
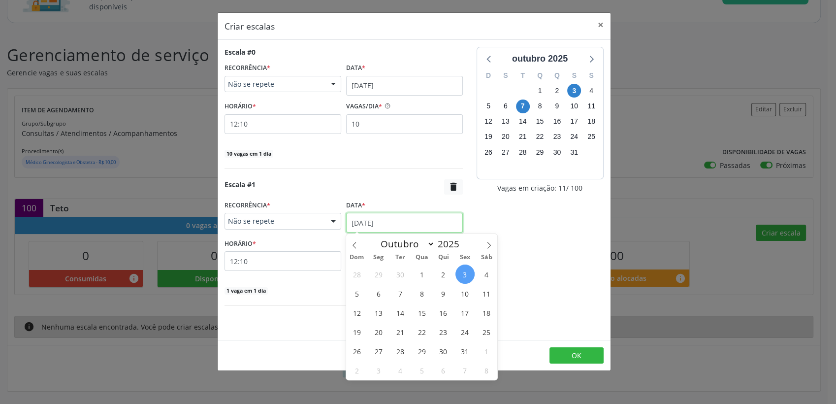
click at [383, 221] on input "03/10/2025" at bounding box center [404, 223] width 117 height 20
click at [359, 220] on input "03/10/2025" at bounding box center [404, 223] width 117 height 20
drag, startPoint x: 359, startPoint y: 220, endPoint x: 400, endPoint y: 310, distance: 99.8
click at [400, 310] on span "14" at bounding box center [400, 312] width 19 height 19
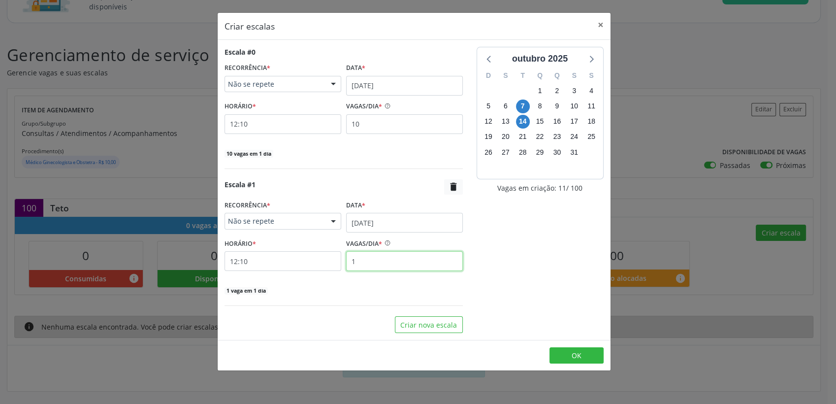
drag, startPoint x: 375, startPoint y: 268, endPoint x: 373, endPoint y: 259, distance: 9.0
click at [375, 268] on input "1" at bounding box center [404, 261] width 117 height 20
type input "10"
click at [426, 322] on button "Criar nova escala" at bounding box center [429, 324] width 68 height 17
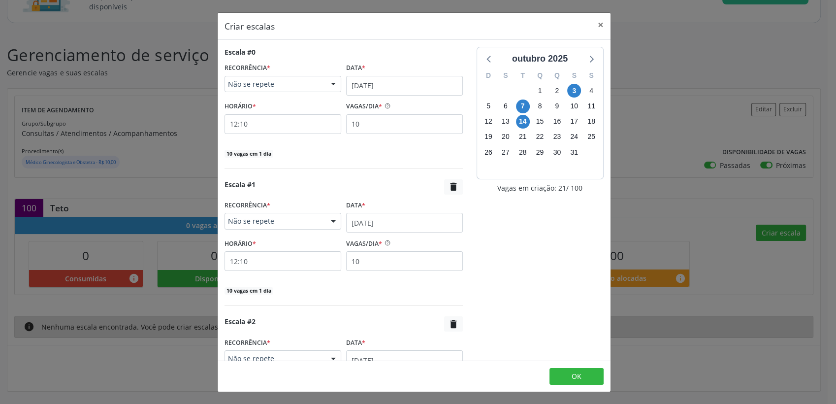
click at [363, 349] on div "Data *" at bounding box center [404, 342] width 117 height 15
click at [364, 359] on input "03/10/2025" at bounding box center [404, 360] width 117 height 20
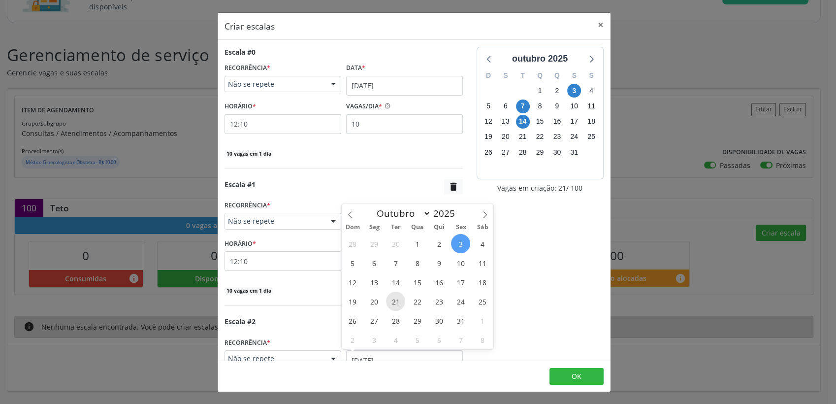
click at [389, 303] on span "21" at bounding box center [395, 301] width 19 height 19
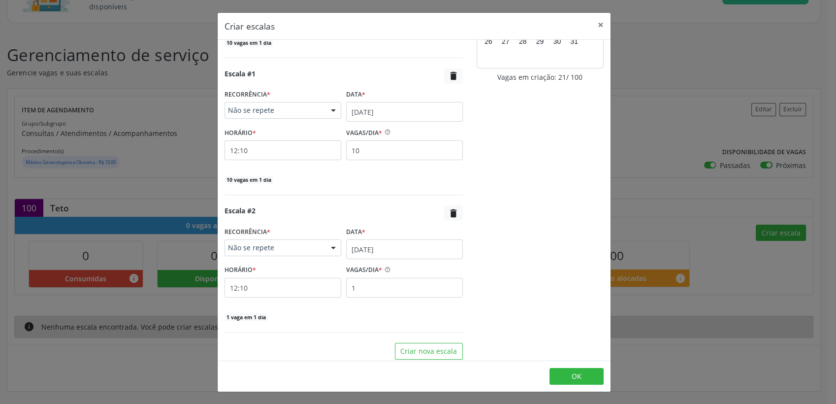
scroll to position [115, 0]
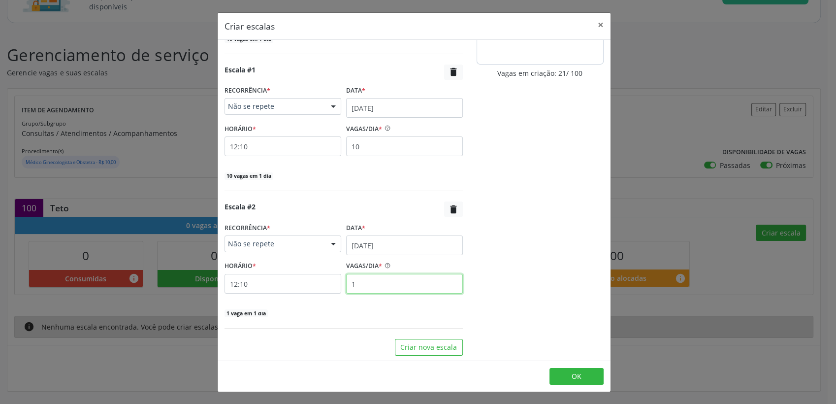
click at [380, 286] on input "1" at bounding box center [404, 284] width 117 height 20
type input "10"
click at [336, 301] on div "Escala #2  RECORRÊNCIA * Não se repete Não se repete Diário/Semanal Mensal Nen…" at bounding box center [344, 259] width 238 height 116
click at [426, 345] on button "Criar nova escala" at bounding box center [429, 347] width 68 height 17
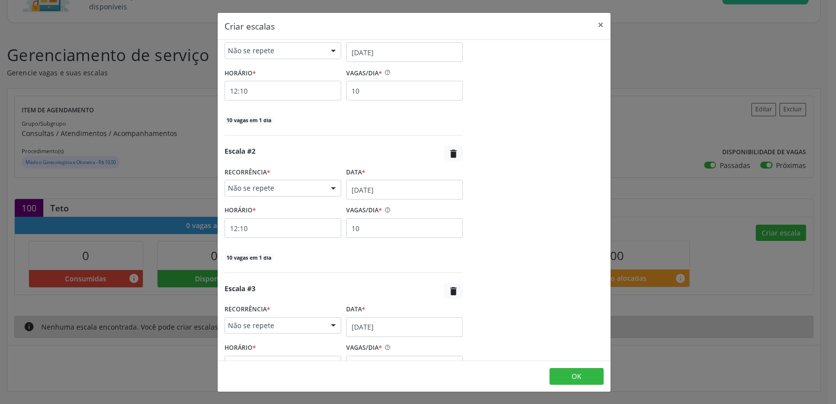
scroll to position [225, 0]
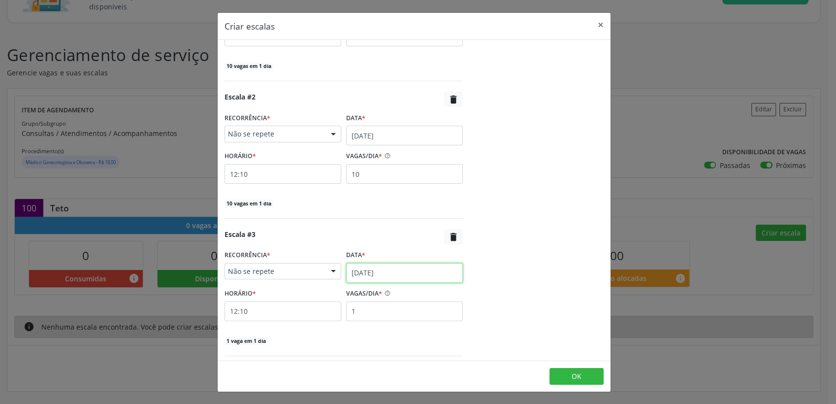
click at [351, 271] on input "03/10/2025" at bounding box center [404, 273] width 117 height 20
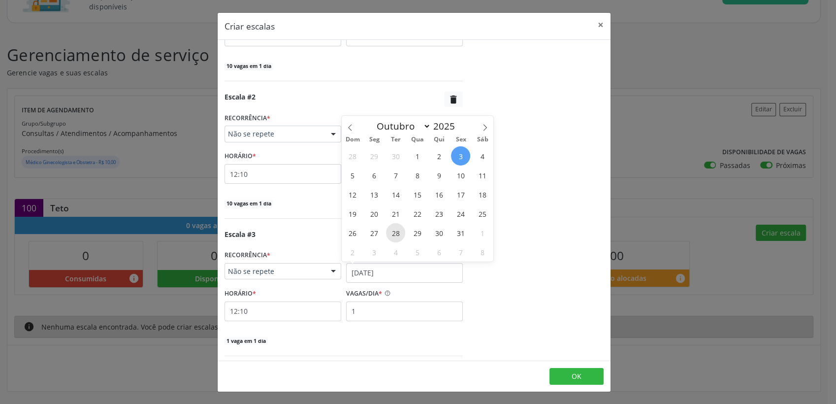
click at [394, 231] on span "28" at bounding box center [395, 232] width 19 height 19
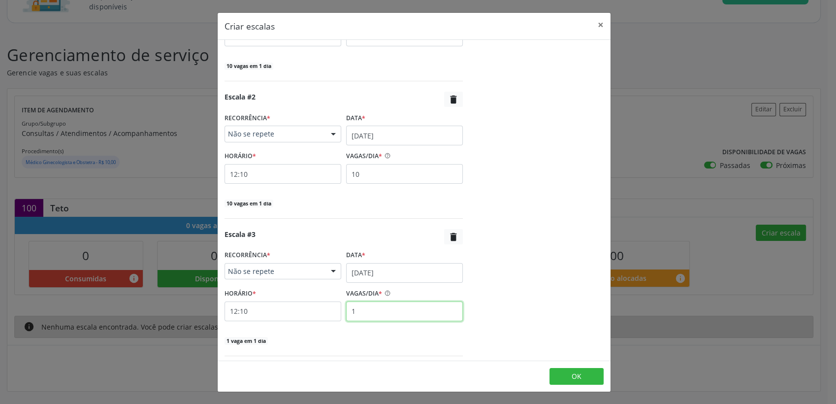
click at [401, 306] on input "1" at bounding box center [404, 311] width 117 height 20
type input "10"
click at [567, 379] on button "OK" at bounding box center [577, 376] width 54 height 17
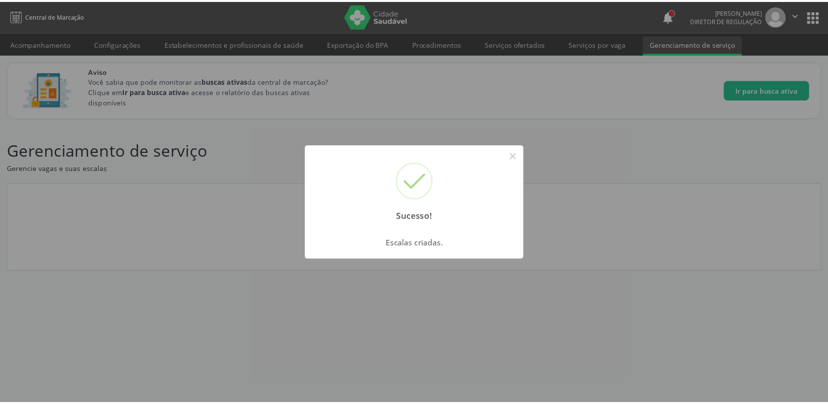
scroll to position [0, 0]
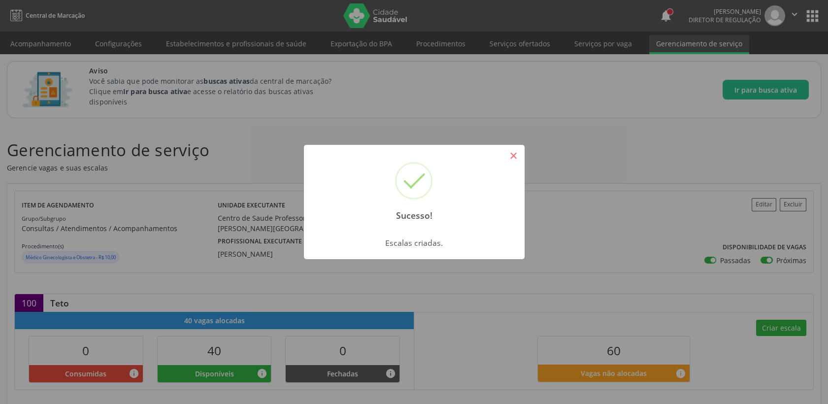
click at [520, 159] on button "×" at bounding box center [513, 155] width 17 height 17
